Goal: Information Seeking & Learning: Learn about a topic

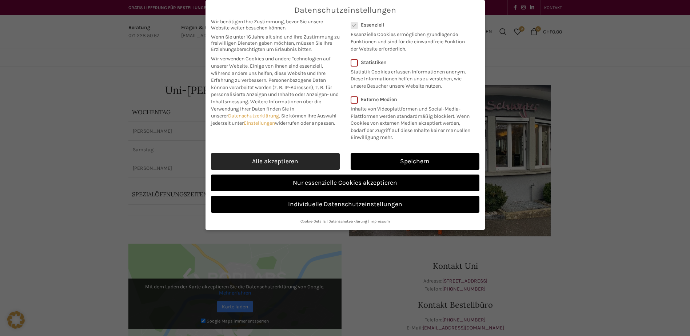
click at [295, 163] on link "Alle akzeptieren" at bounding box center [275, 161] width 129 height 17
checkbox input "true"
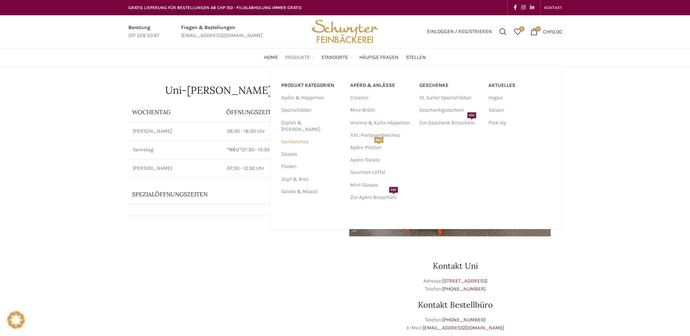
click at [299, 136] on link "Sandwiches" at bounding box center [311, 142] width 60 height 12
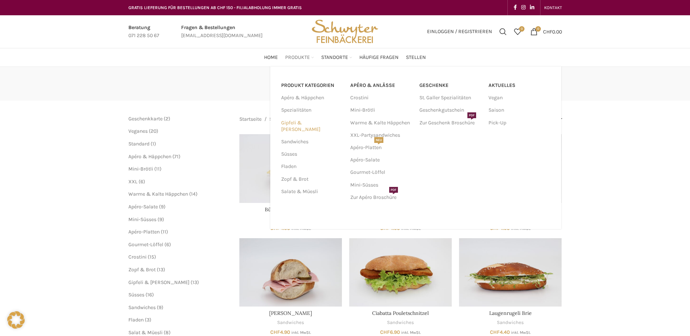
click at [304, 124] on link "Gipfeli & [PERSON_NAME]" at bounding box center [311, 126] width 60 height 19
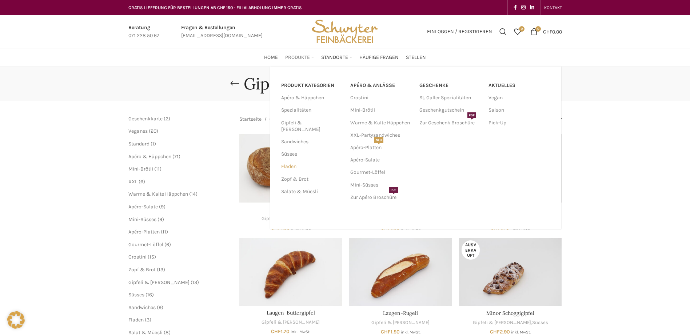
click at [290, 162] on link "Fladen" at bounding box center [311, 166] width 60 height 12
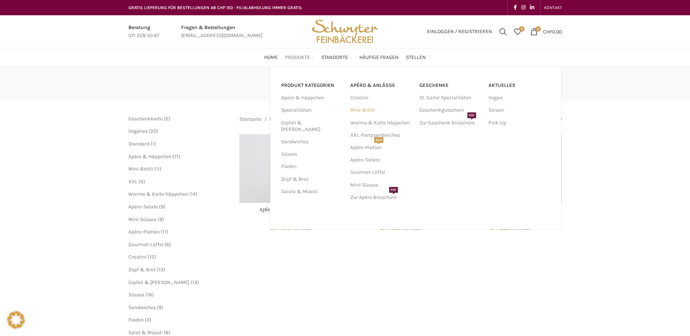
click at [369, 108] on link "Mini-Brötli" at bounding box center [381, 110] width 62 height 12
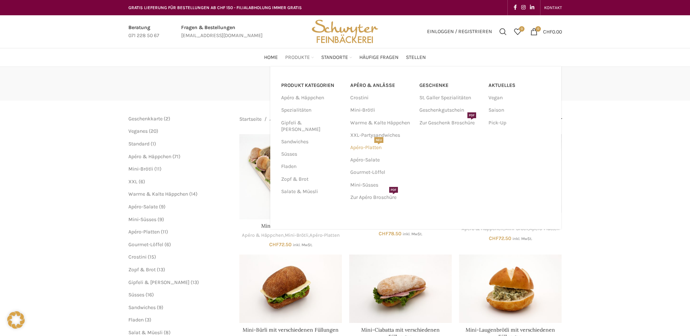
click at [374, 148] on link "Apéro-Platten NEU" at bounding box center [381, 148] width 62 height 12
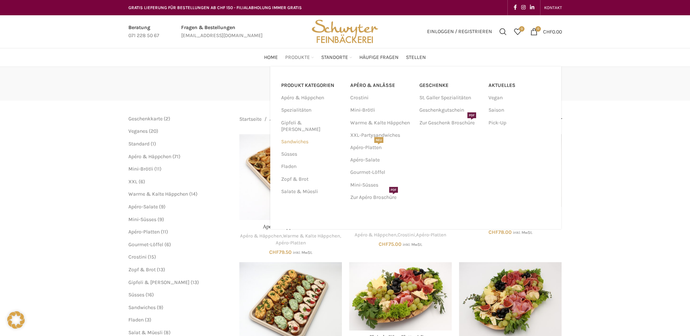
click at [300, 136] on link "Sandwiches" at bounding box center [311, 142] width 60 height 12
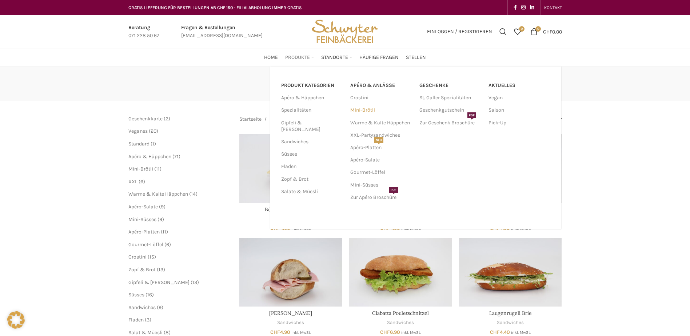
click at [366, 109] on link "Mini-Brötli" at bounding box center [381, 110] width 62 height 12
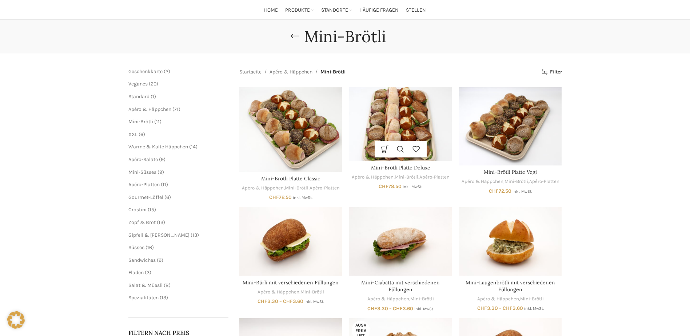
scroll to position [11, 0]
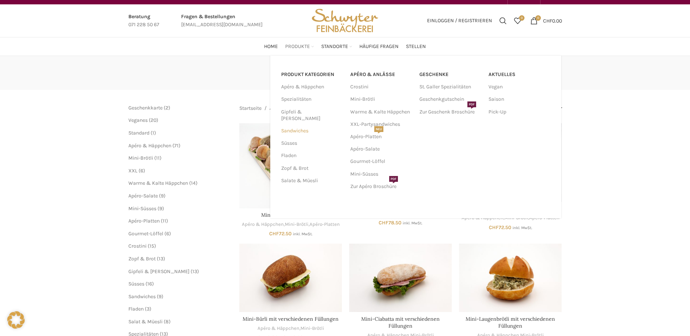
click at [299, 125] on link "Sandwiches" at bounding box center [311, 131] width 60 height 12
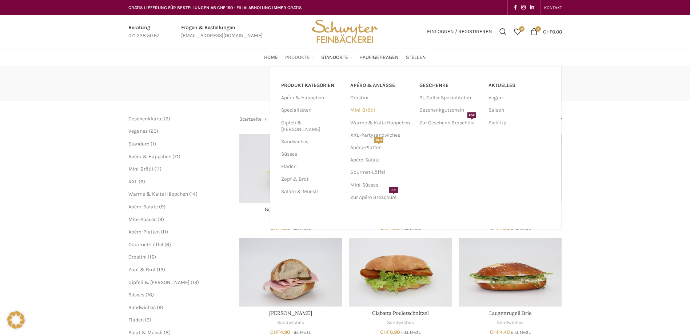
click at [369, 114] on link "Mini-Brötli" at bounding box center [381, 110] width 62 height 12
